Goal: Transaction & Acquisition: Purchase product/service

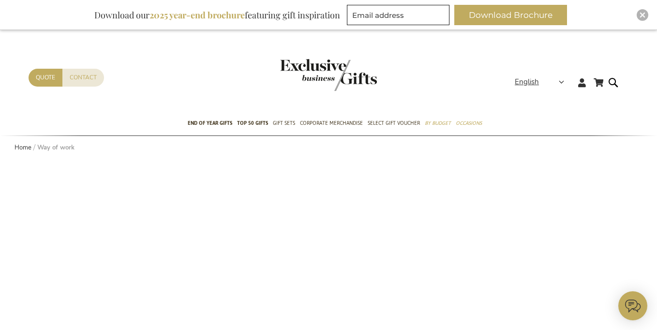
click at [326, 67] on img "store logo" at bounding box center [328, 75] width 97 height 32
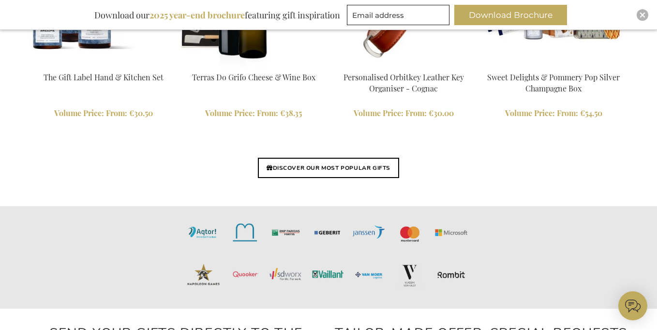
scroll to position [2314, 0]
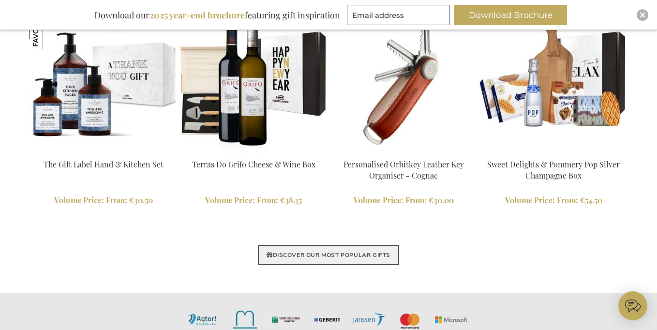
click at [330, 256] on link "DISCOVER OUR MOST POPULAR GIFTS" at bounding box center [328, 255] width 141 height 20
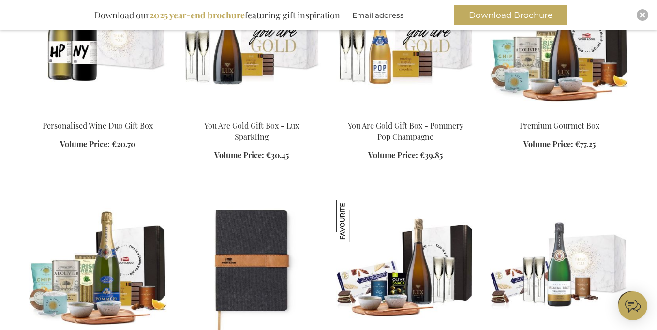
scroll to position [2339, 0]
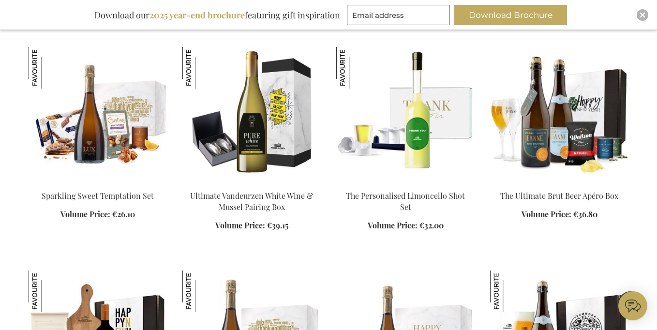
scroll to position [6335, 0]
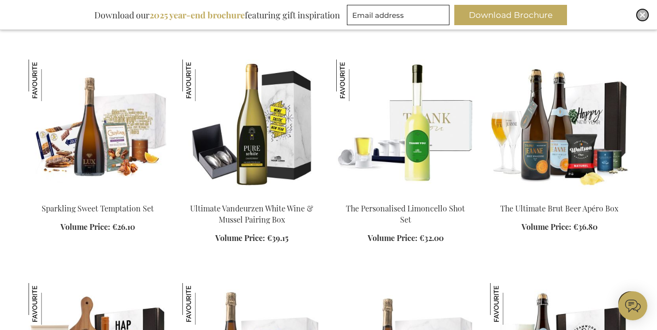
click at [643, 13] on img "Close" at bounding box center [642, 15] width 6 height 6
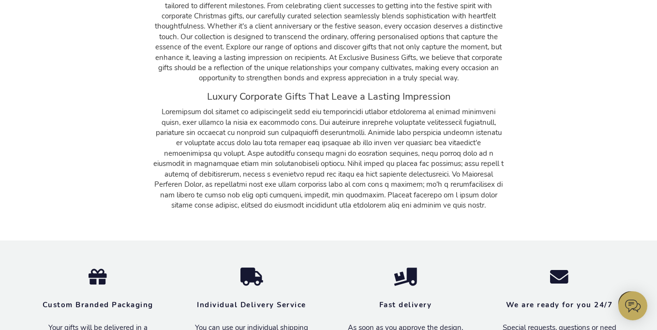
scroll to position [8408, 0]
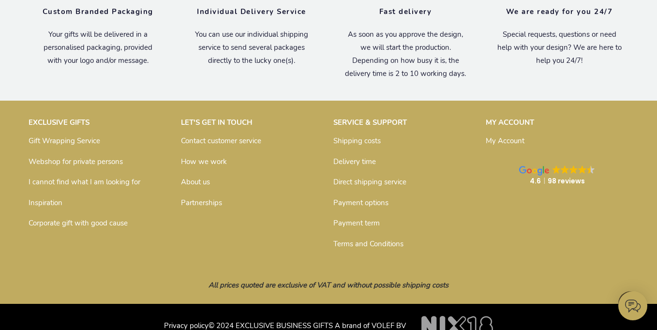
click at [206, 198] on link "Partnerships" at bounding box center [201, 203] width 41 height 10
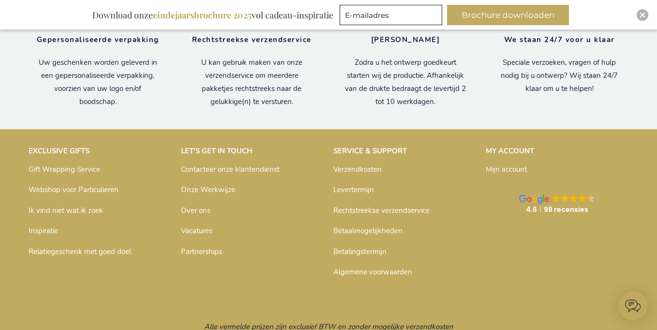
scroll to position [913, 0]
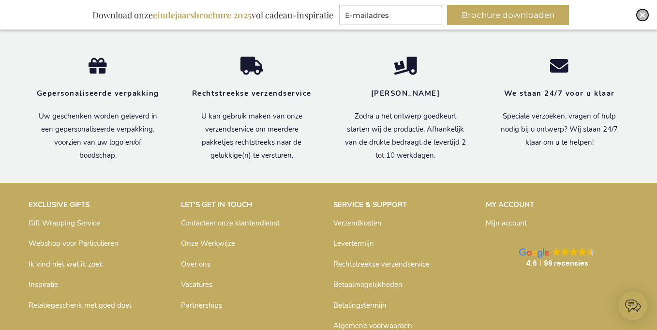
click at [642, 16] on img "Close" at bounding box center [642, 15] width 6 height 6
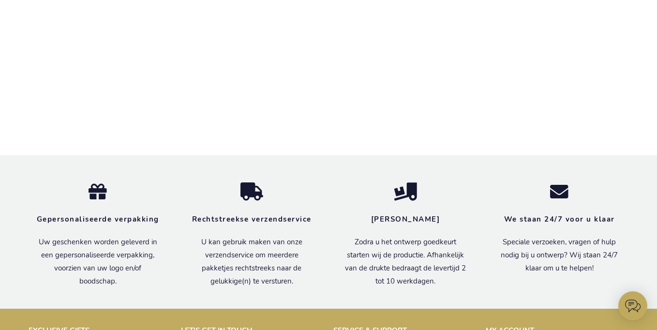
scroll to position [972, 0]
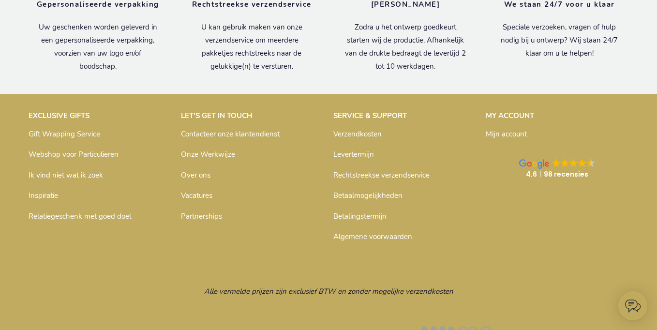
click at [366, 139] on link "Verzendkosten" at bounding box center [357, 134] width 48 height 10
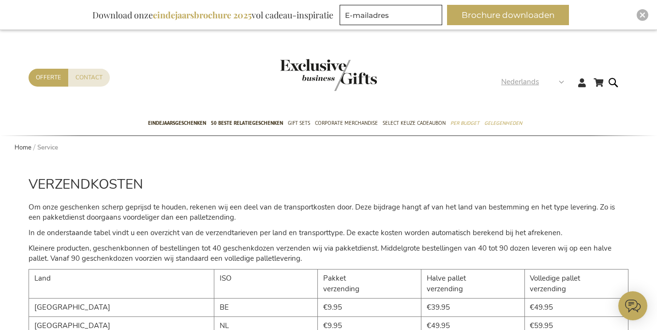
click at [558, 82] on strong "Nederlands" at bounding box center [532, 81] width 62 height 11
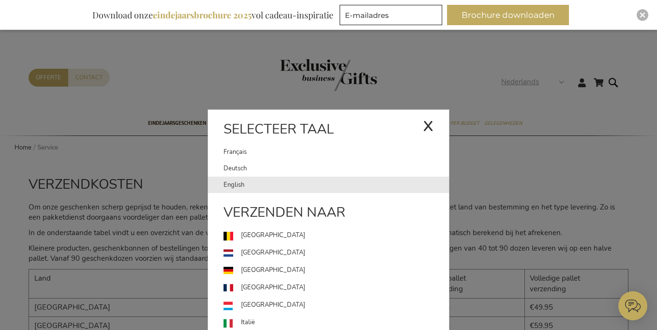
click at [239, 185] on link "English" at bounding box center [335, 185] width 225 height 16
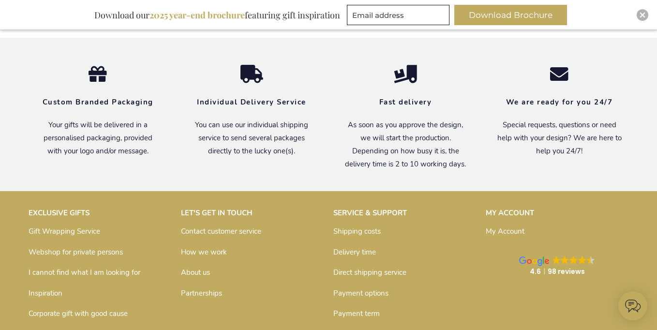
scroll to position [1478, 0]
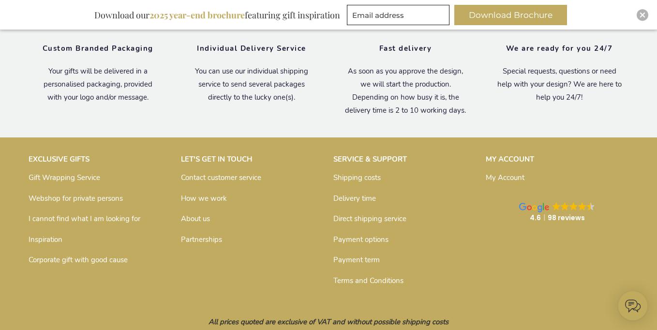
click at [362, 193] on link "Delivery time" at bounding box center [354, 198] width 43 height 10
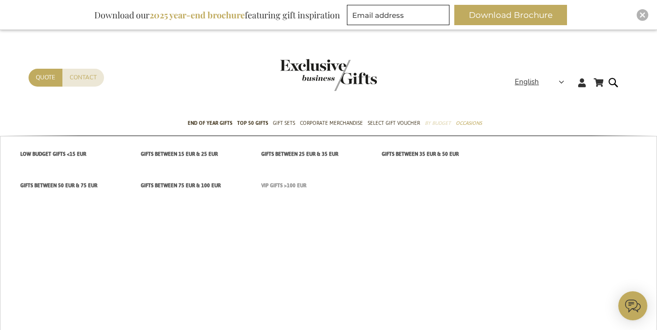
click at [281, 186] on span "VIP Gifts >100 EUR" at bounding box center [283, 185] width 45 height 10
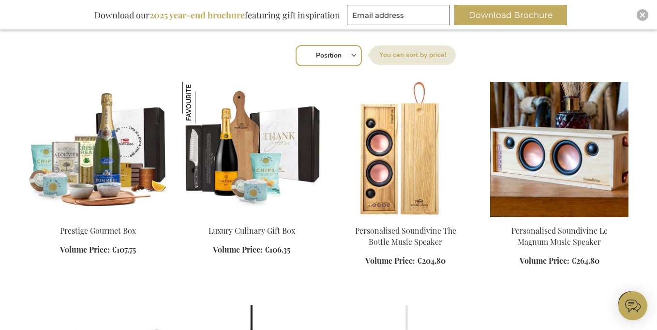
scroll to position [392, 0]
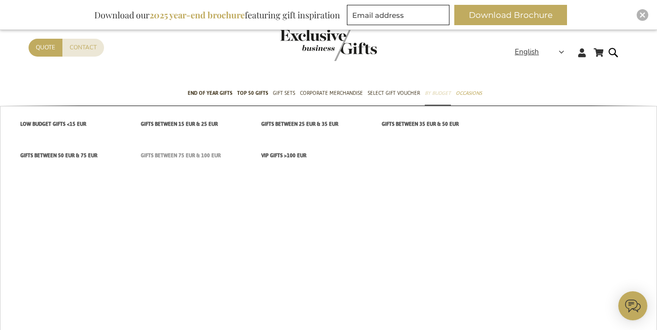
click at [187, 154] on span "Gifts between 75 EUR & 100 EUR" at bounding box center [181, 155] width 80 height 10
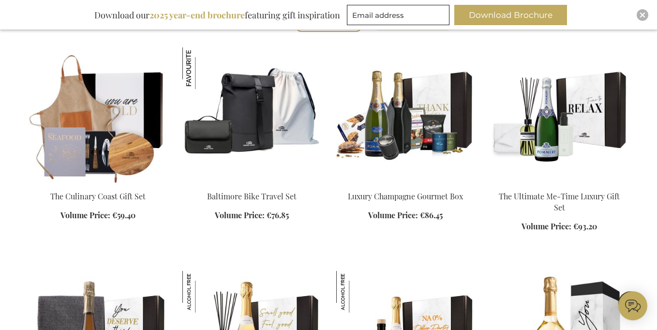
scroll to position [379, 0]
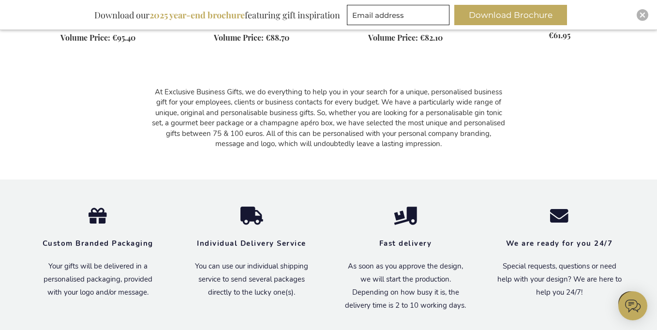
scroll to position [1427, 0]
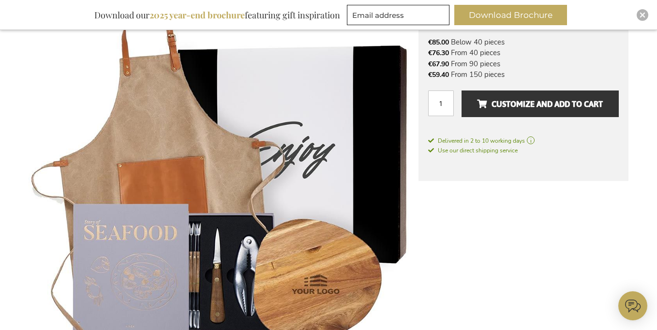
scroll to position [365, 0]
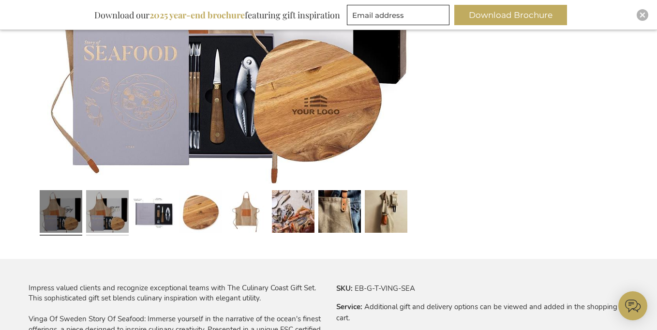
click at [118, 221] on link at bounding box center [107, 212] width 43 height 53
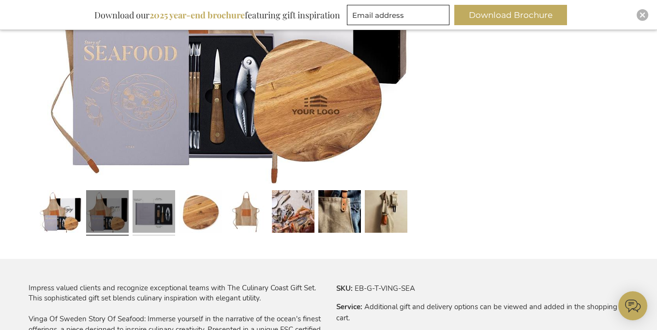
click at [162, 217] on link at bounding box center [154, 212] width 43 height 53
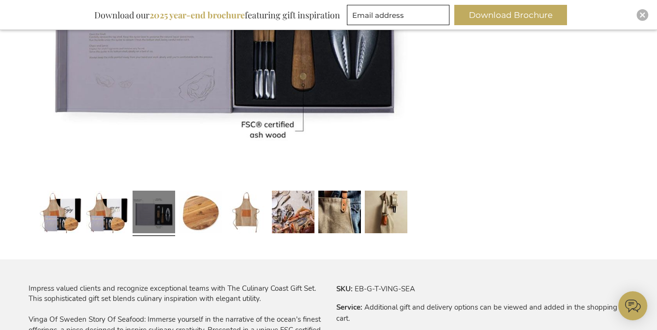
scroll to position [340, 0]
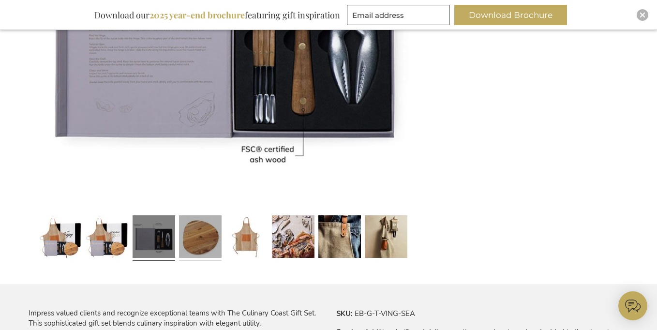
click at [194, 245] on link at bounding box center [200, 237] width 43 height 53
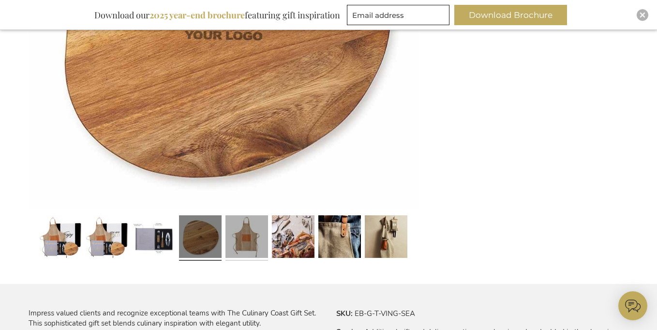
click at [251, 244] on link at bounding box center [246, 237] width 43 height 53
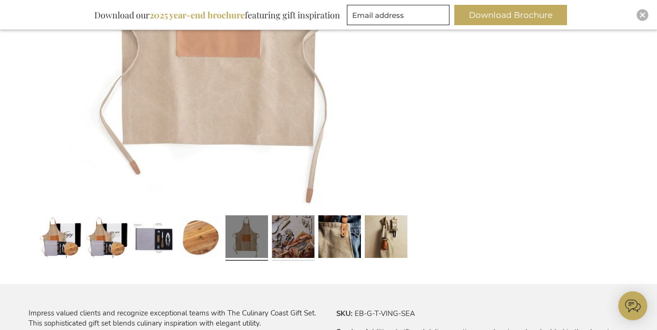
click at [300, 244] on link at bounding box center [293, 237] width 43 height 53
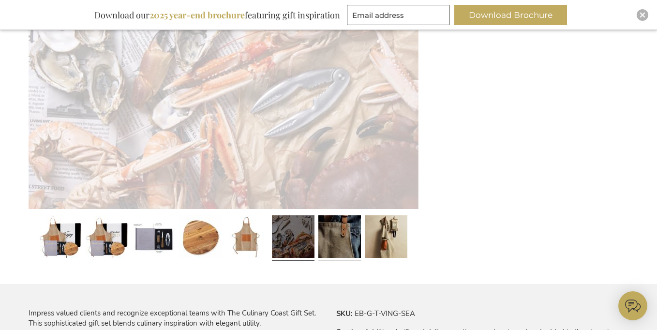
click at [338, 245] on link at bounding box center [339, 237] width 43 height 53
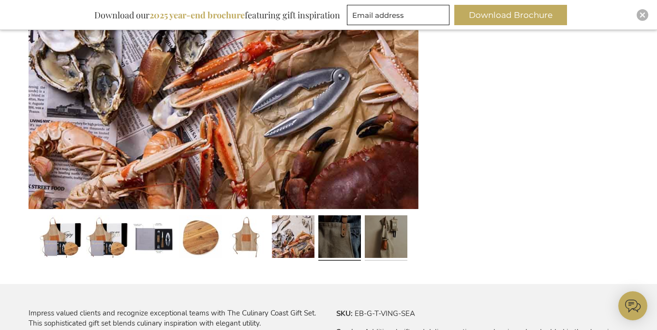
click at [389, 248] on link at bounding box center [386, 237] width 43 height 53
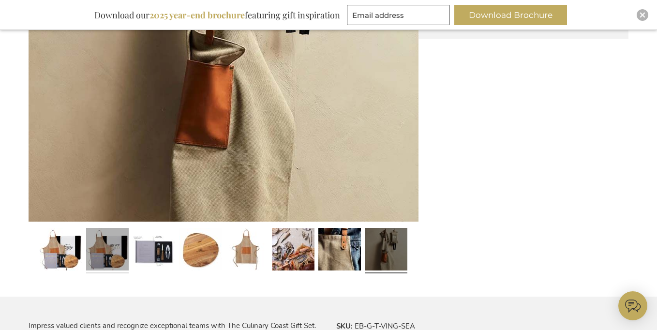
scroll to position [322, 0]
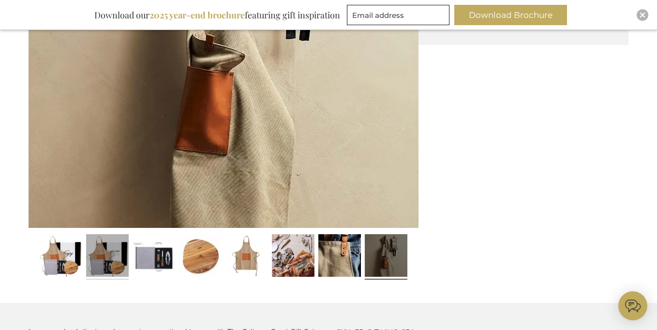
click at [99, 264] on link at bounding box center [107, 256] width 43 height 53
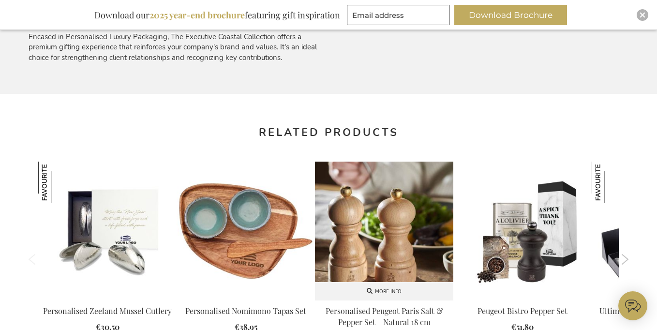
scroll to position [807, 0]
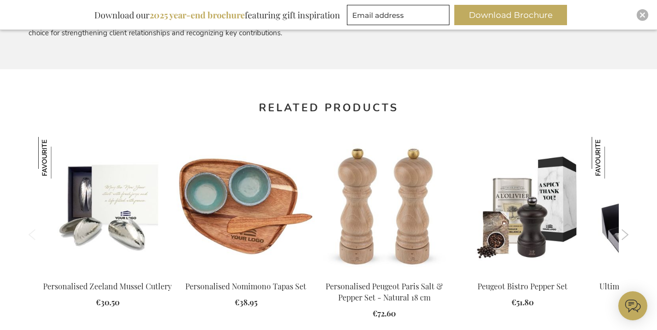
click at [626, 229] on button "Next" at bounding box center [624, 234] width 7 height 11
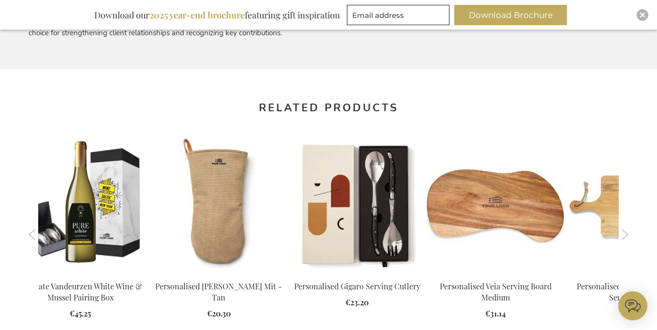
click at [626, 229] on button "Next" at bounding box center [624, 234] width 7 height 11
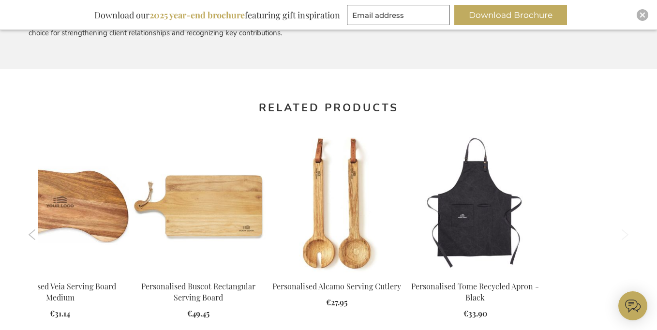
click at [625, 229] on button "Next" at bounding box center [624, 234] width 7 height 11
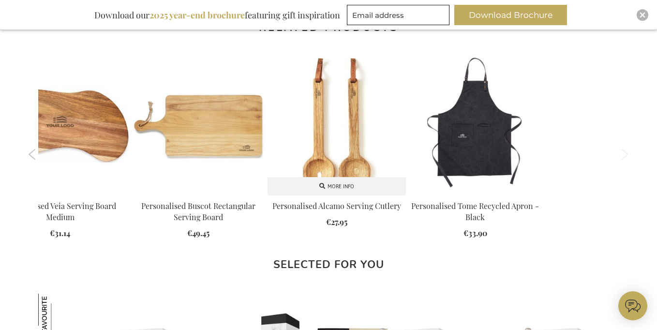
scroll to position [1091, 0]
